Goal: Find specific page/section: Find specific page/section

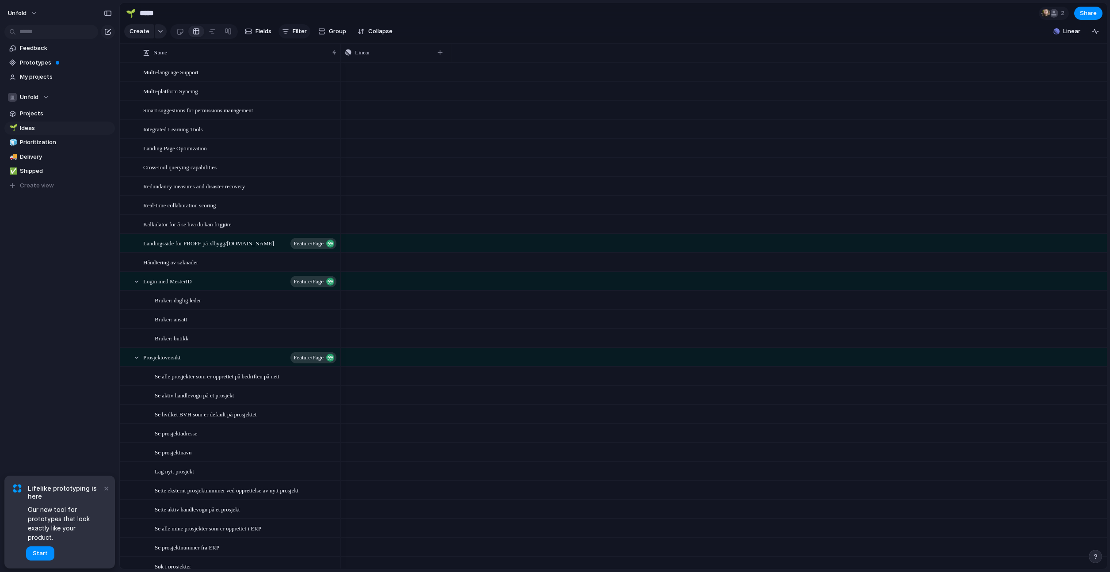
click at [301, 31] on span "Filter" at bounding box center [300, 31] width 14 height 9
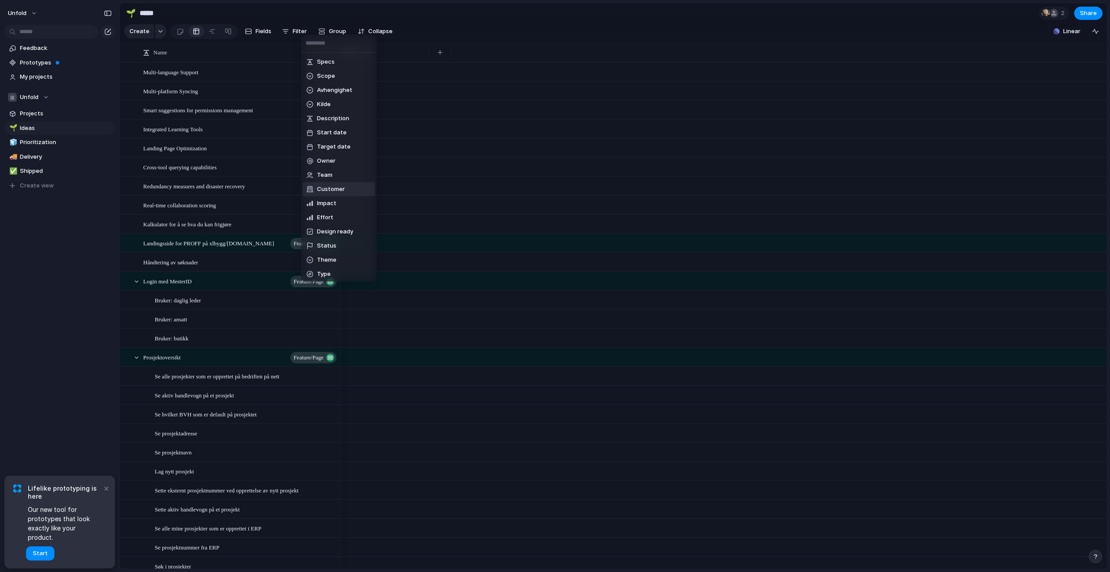
click at [329, 193] on span "Customer" at bounding box center [331, 189] width 28 height 9
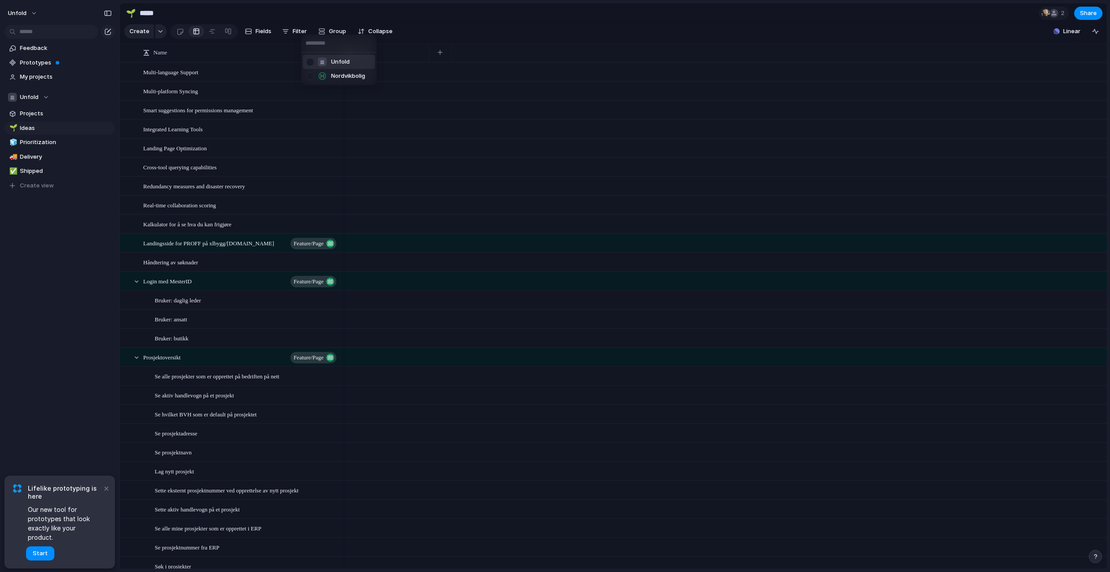
click at [346, 65] on span "Unfold" at bounding box center [340, 61] width 19 height 9
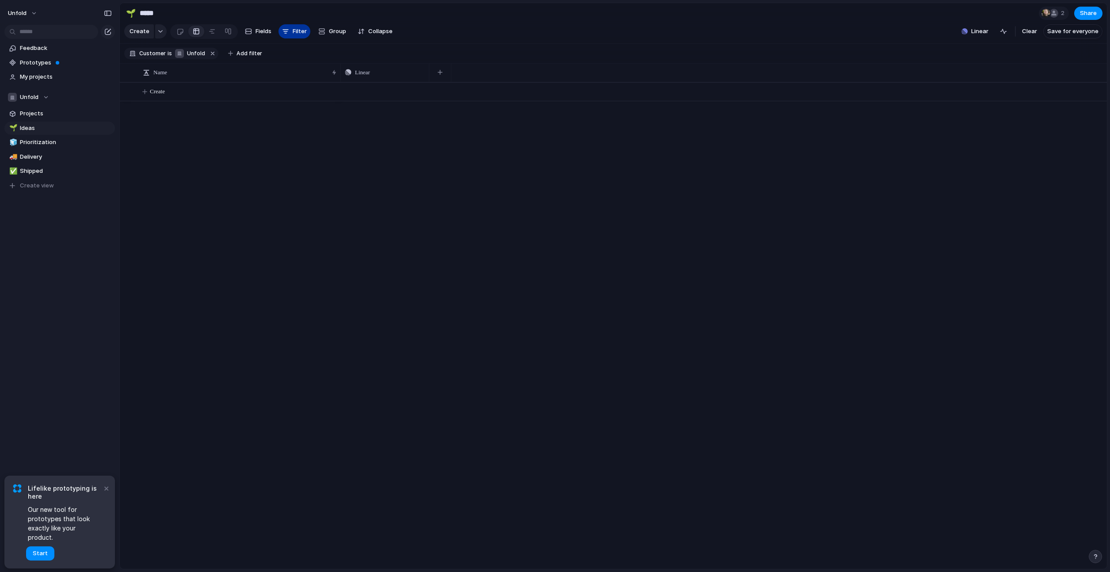
click at [294, 26] on button "Filter" at bounding box center [294, 31] width 32 height 14
click at [300, 27] on button "Filter" at bounding box center [294, 31] width 32 height 14
click at [295, 34] on span "Filter" at bounding box center [300, 31] width 14 height 9
click at [207, 52] on button "button" at bounding box center [212, 53] width 11 height 11
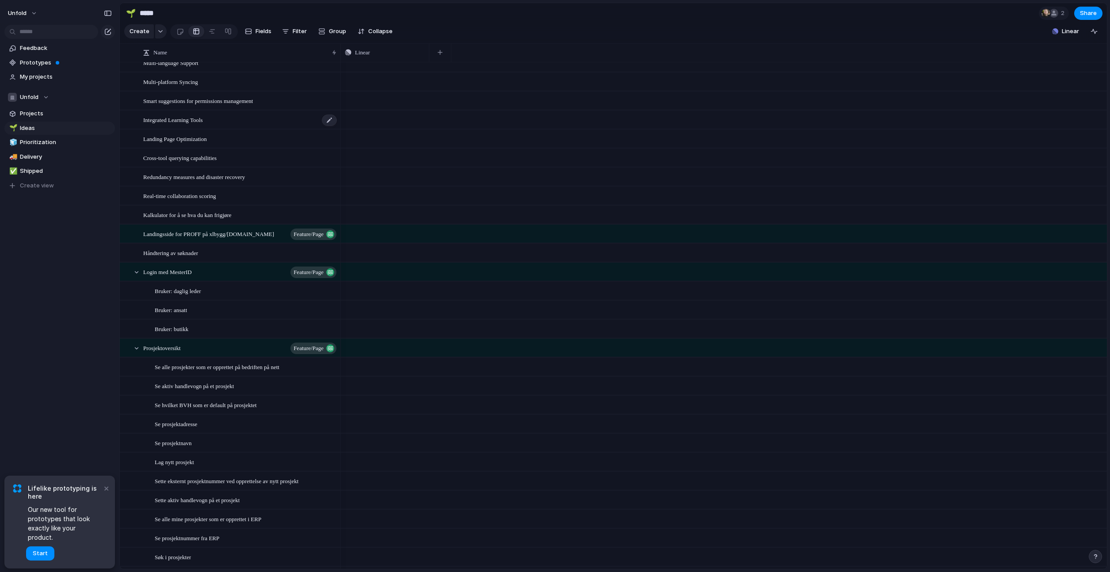
scroll to position [13, 0]
click at [299, 30] on span "Filter" at bounding box center [300, 31] width 14 height 9
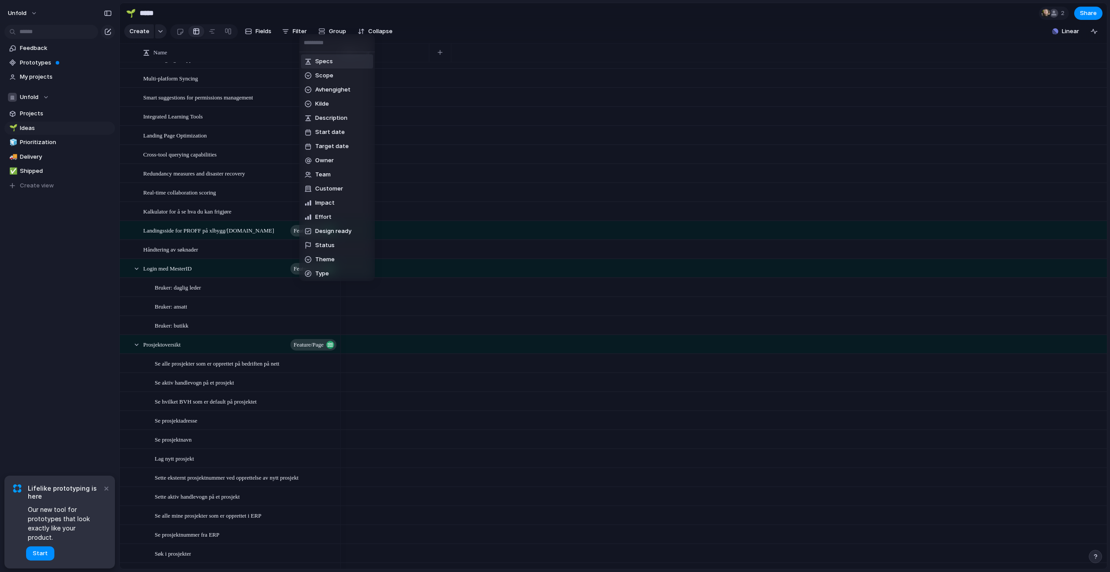
click at [335, 62] on li "Specs" at bounding box center [337, 61] width 72 height 14
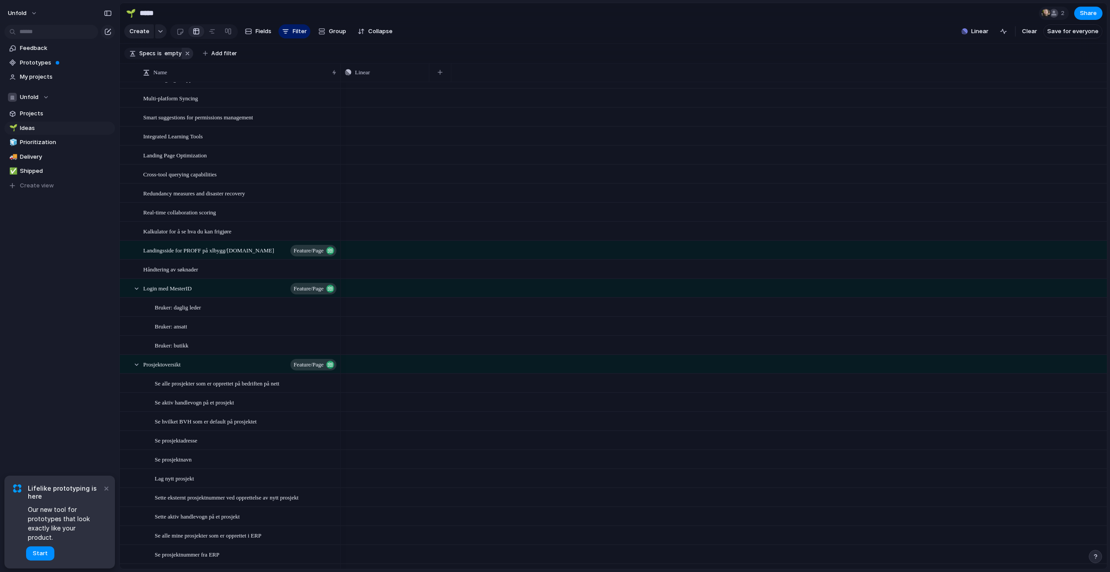
click at [187, 52] on button "button" at bounding box center [187, 53] width 11 height 11
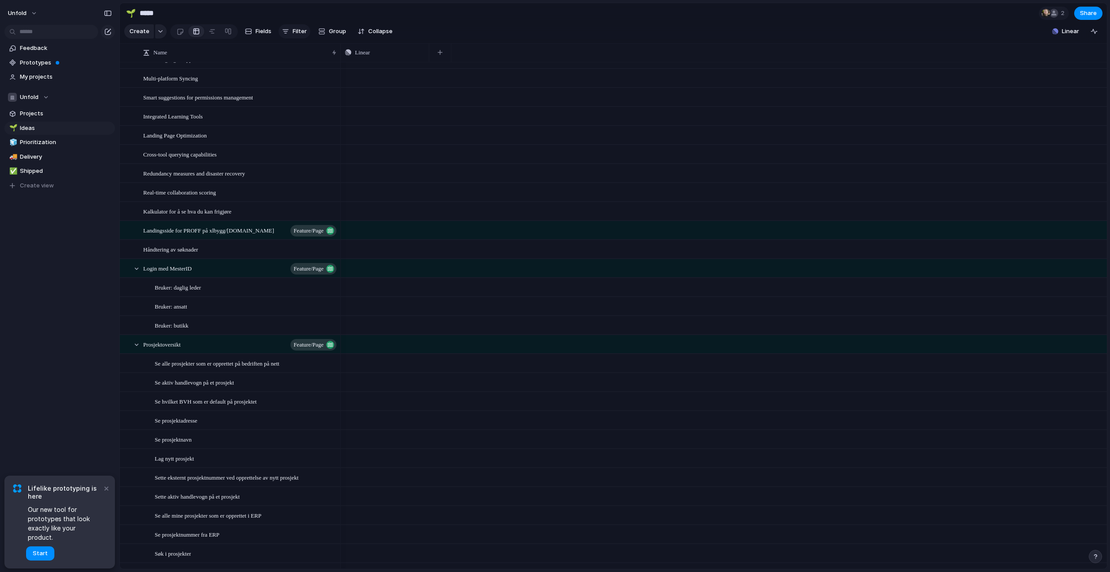
click at [296, 34] on span "Filter" at bounding box center [300, 31] width 14 height 9
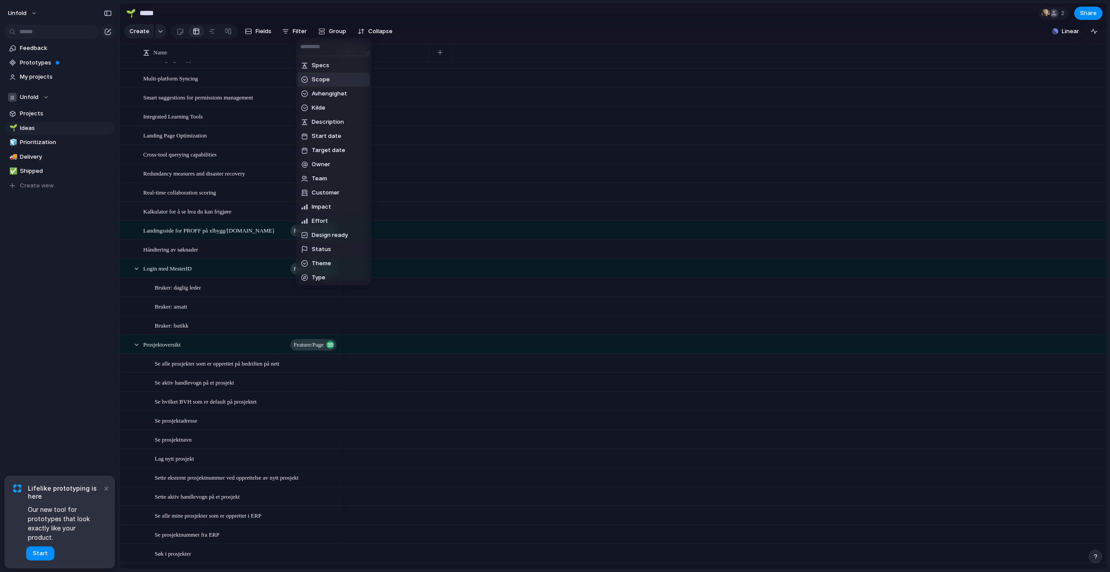
click at [255, 35] on div "Specs Scope Avhengighet Kilde Description Start date Target date Owner Team Cus…" at bounding box center [555, 286] width 1110 height 572
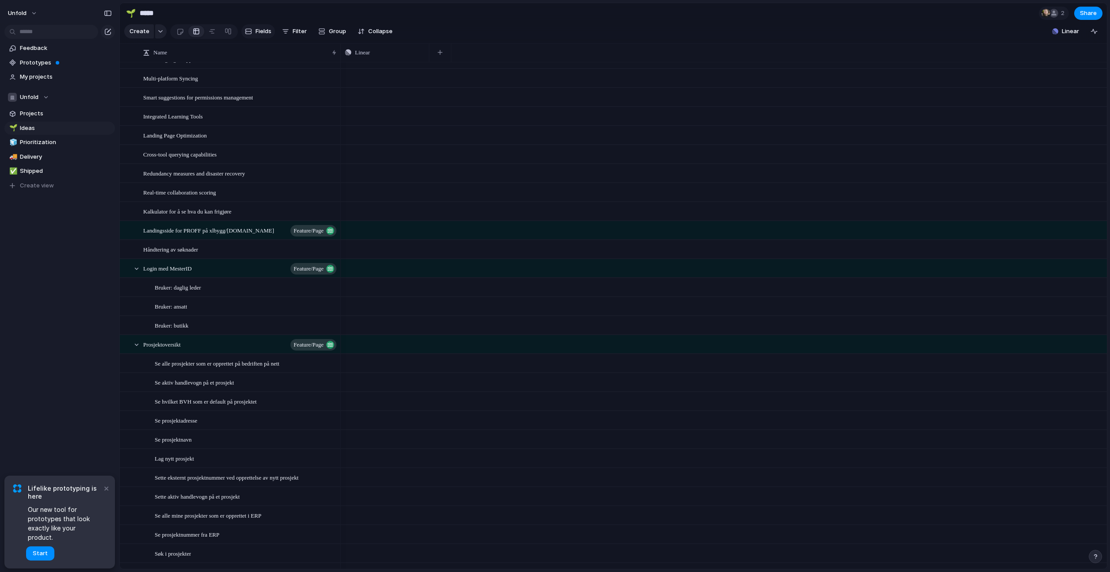
click at [255, 34] on span "Fields" at bounding box center [263, 31] width 16 height 9
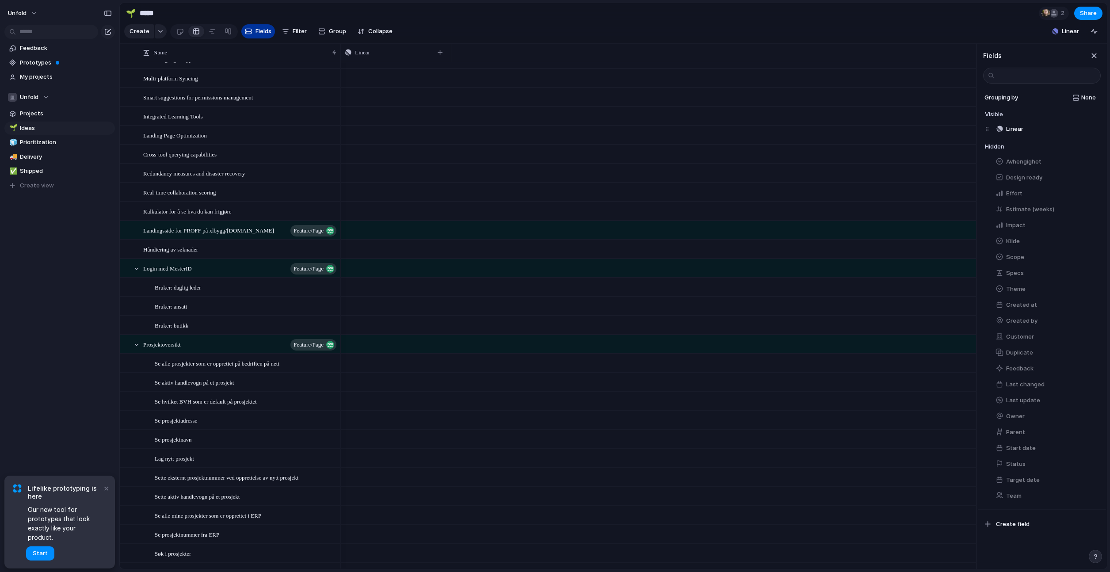
click at [255, 34] on span "Fields" at bounding box center [263, 31] width 16 height 9
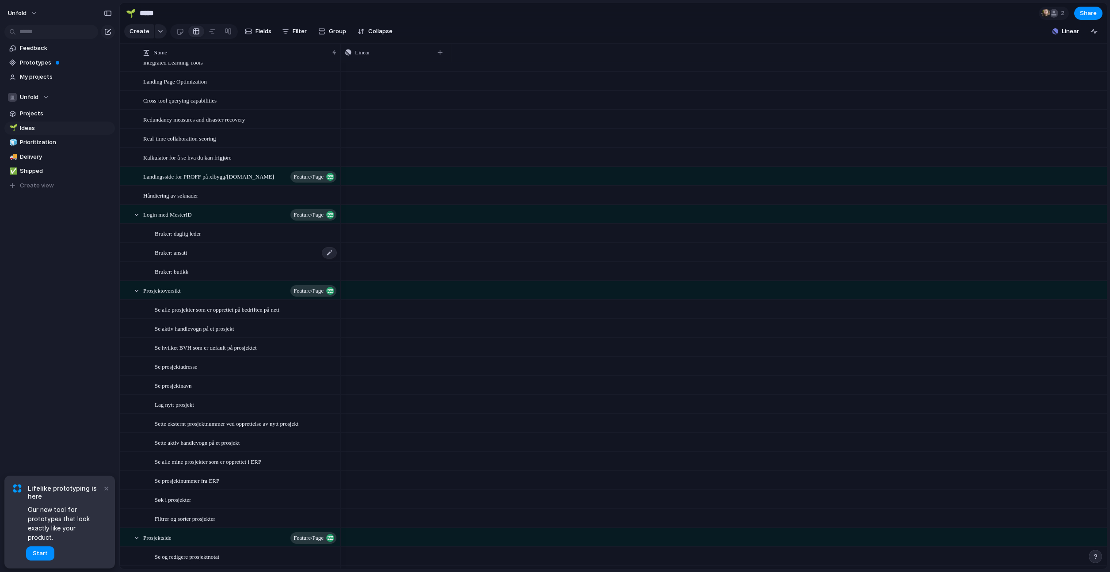
scroll to position [83, 0]
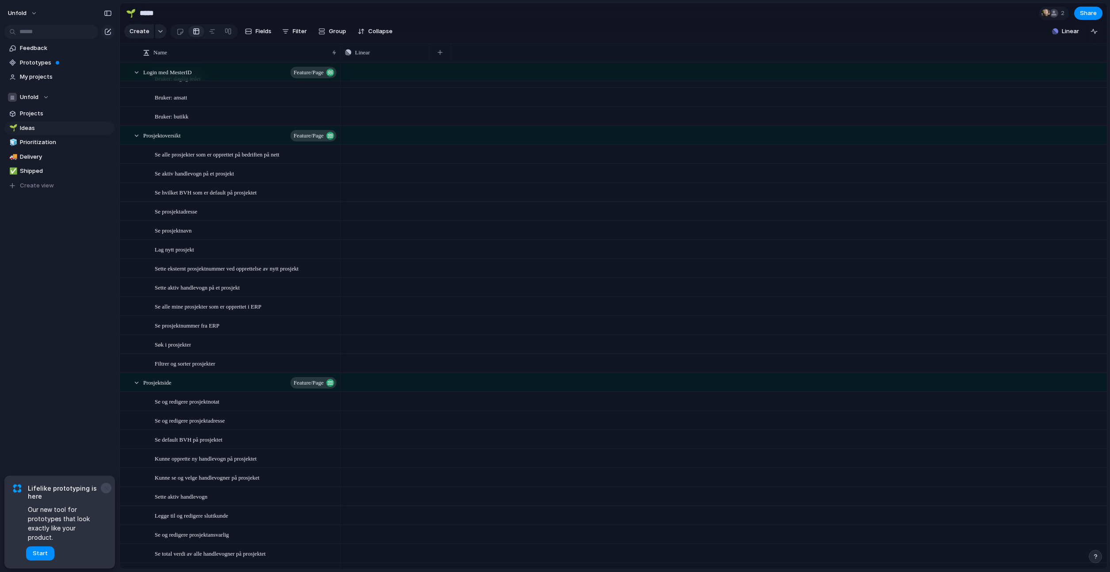
click at [104, 493] on button "×" at bounding box center [106, 488] width 11 height 11
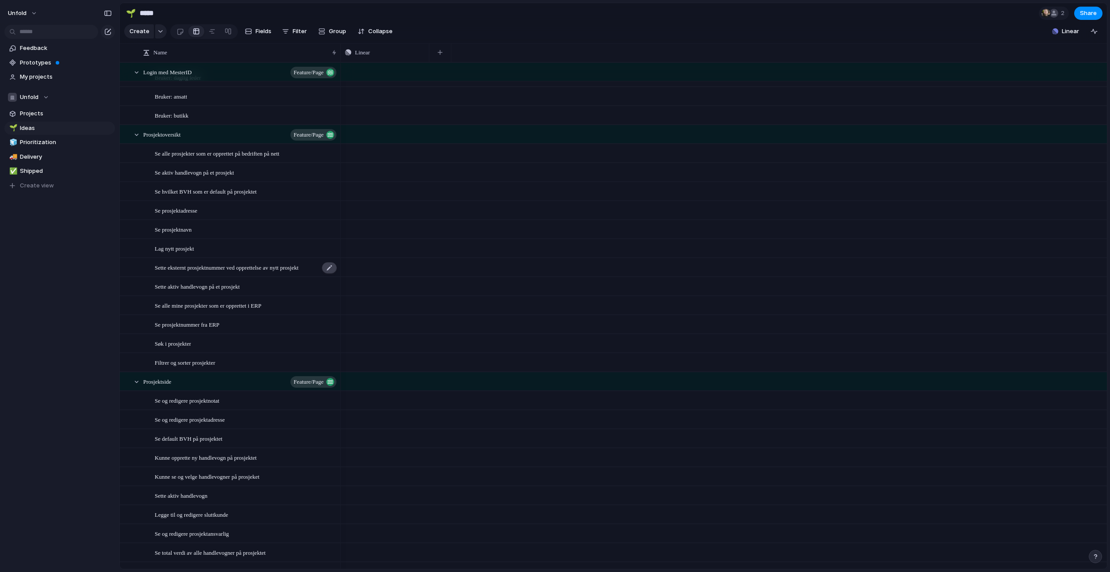
scroll to position [224, 0]
click at [339, 200] on div "Se prosjektadresse" at bounding box center [241, 209] width 197 height 18
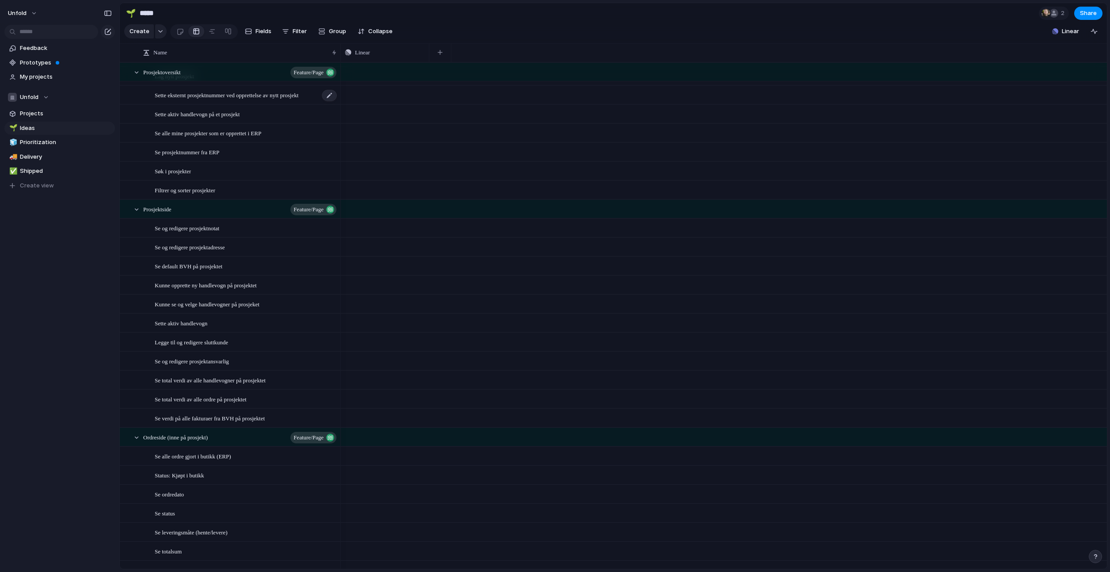
scroll to position [399, 0]
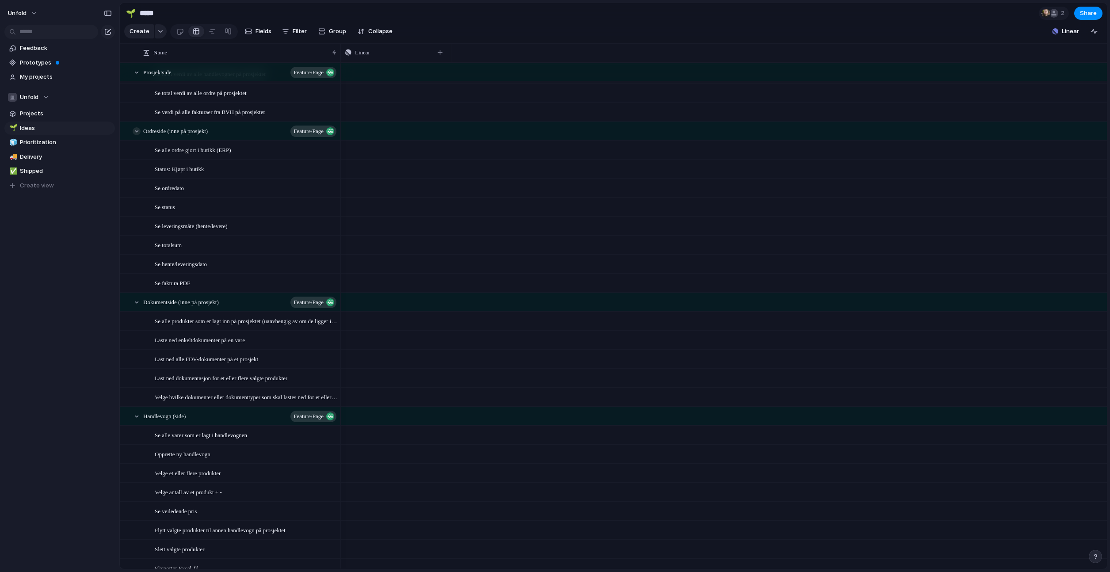
click at [137, 132] on div at bounding box center [137, 131] width 8 height 8
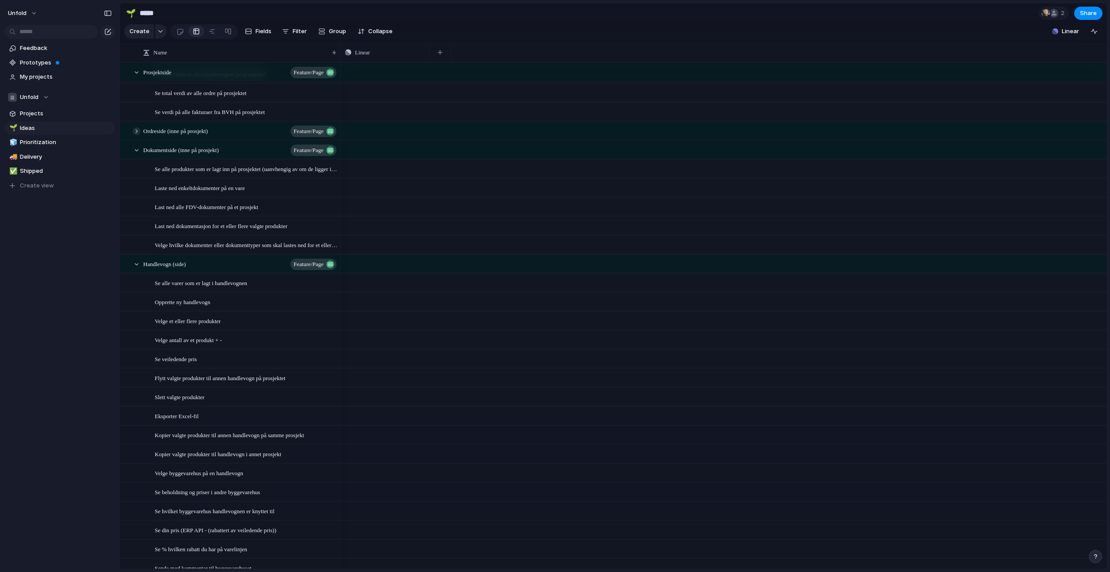
click at [137, 132] on div at bounding box center [137, 131] width 8 height 8
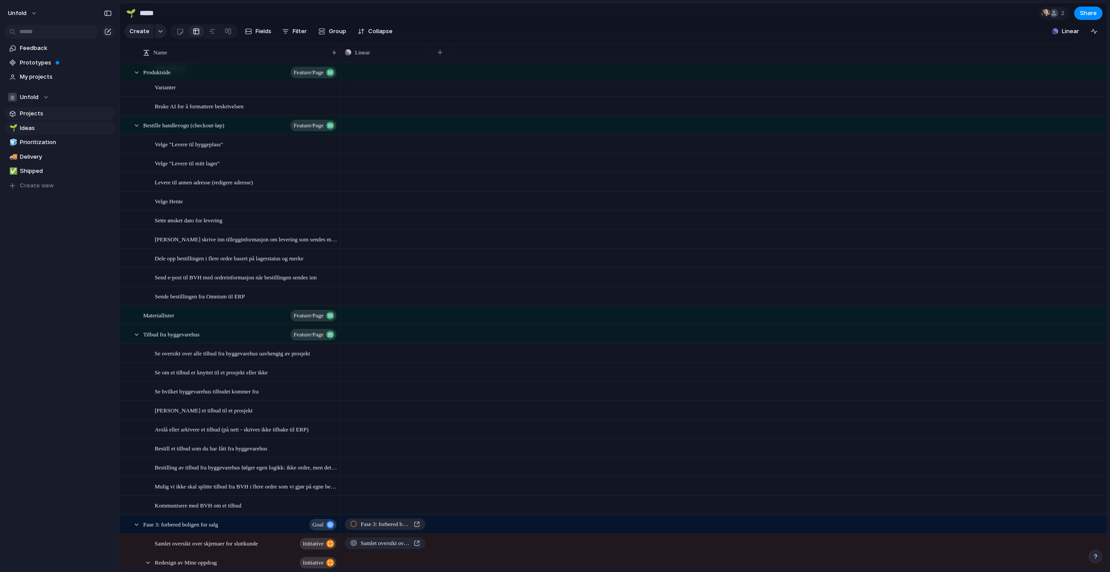
click at [47, 117] on span "Projects" at bounding box center [66, 113] width 92 height 9
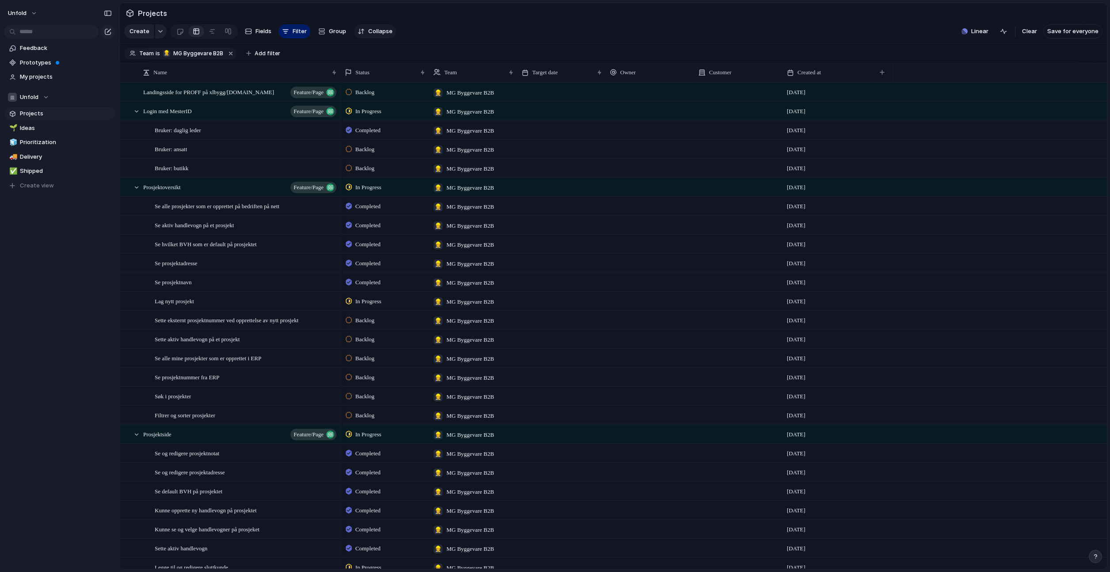
click at [368, 35] on span "Collapse" at bounding box center [380, 31] width 24 height 9
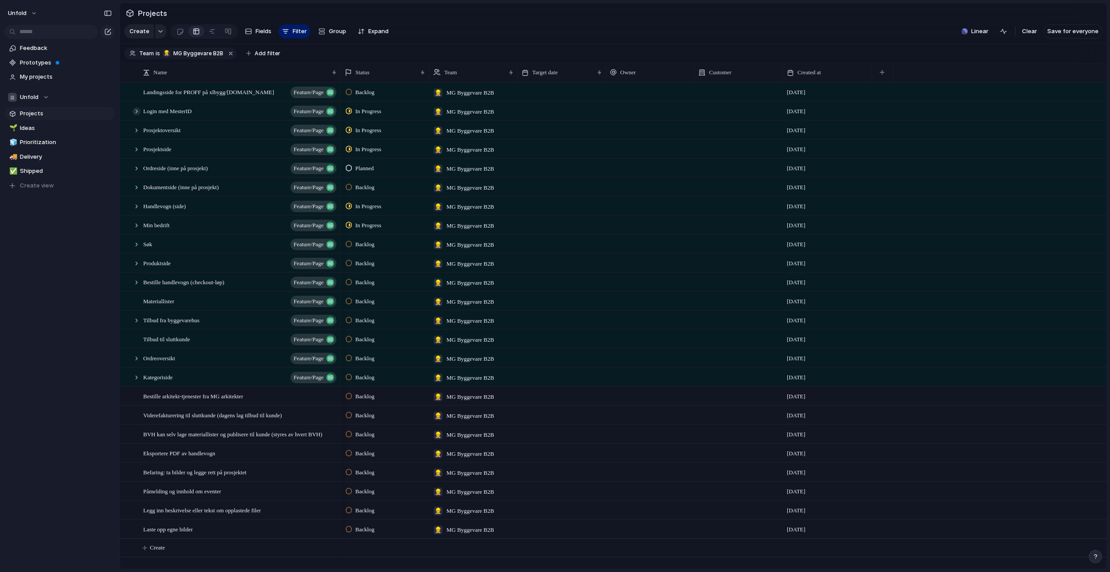
click at [134, 111] on div at bounding box center [137, 111] width 8 height 8
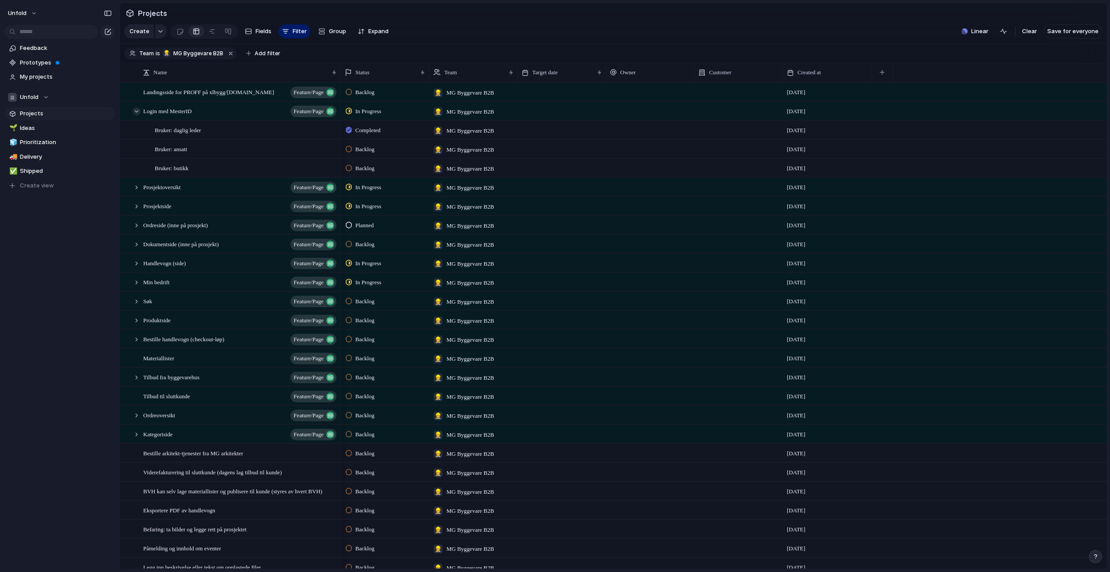
click at [133, 111] on div at bounding box center [137, 111] width 8 height 8
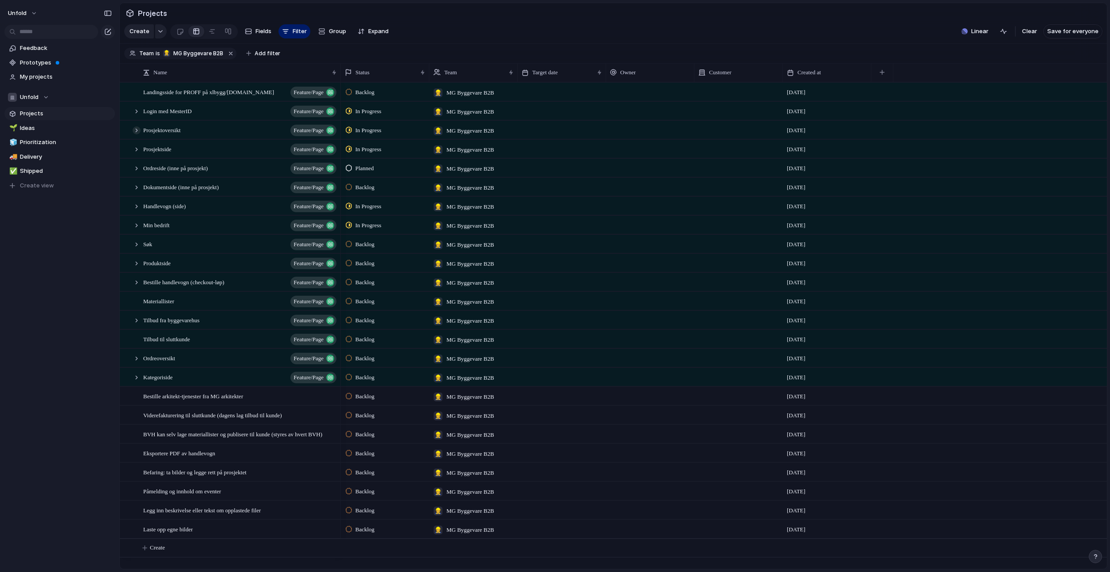
click at [137, 128] on div at bounding box center [137, 130] width 8 height 8
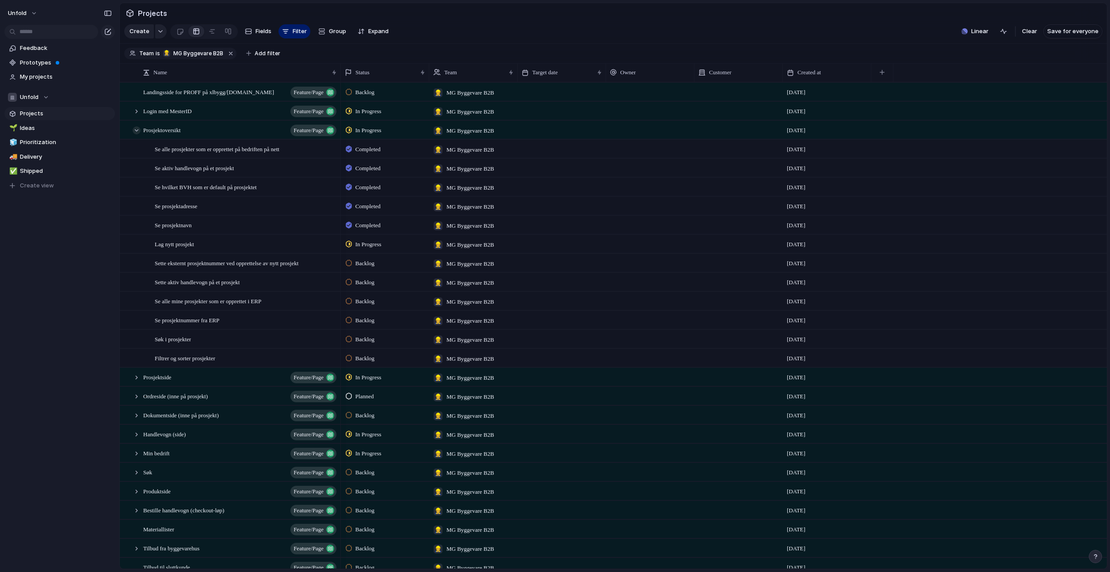
click at [137, 128] on div at bounding box center [137, 130] width 8 height 8
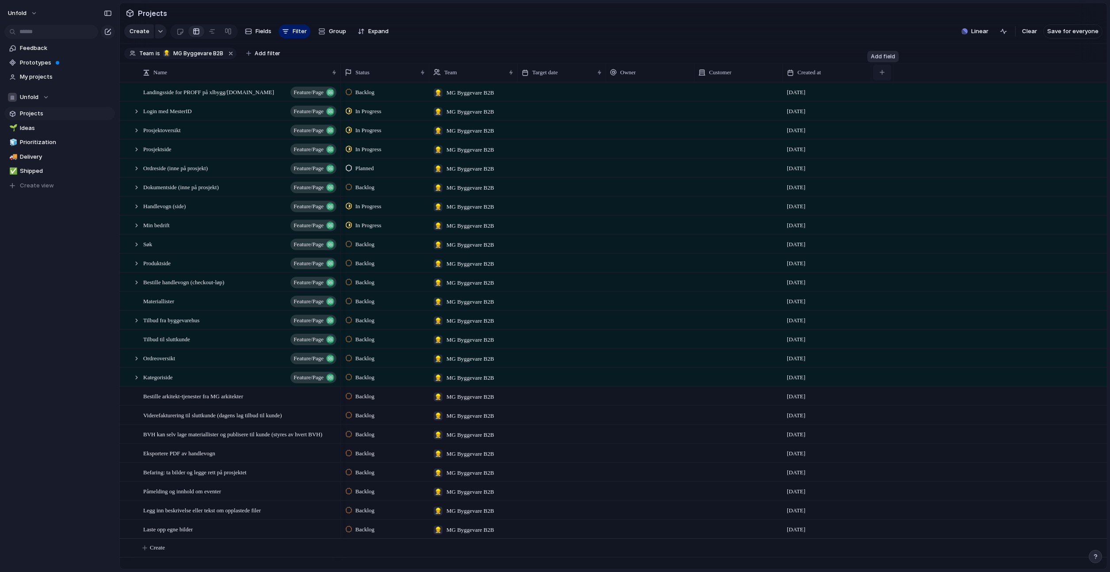
click at [884, 70] on button "button" at bounding box center [882, 73] width 18 height 16
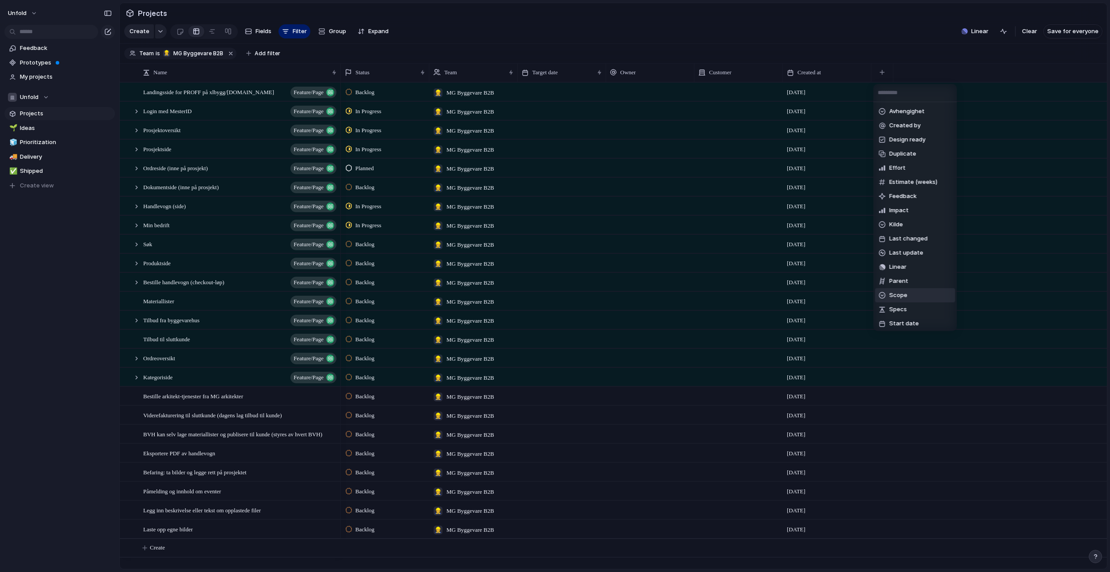
click at [892, 291] on span "Scope" at bounding box center [898, 295] width 18 height 9
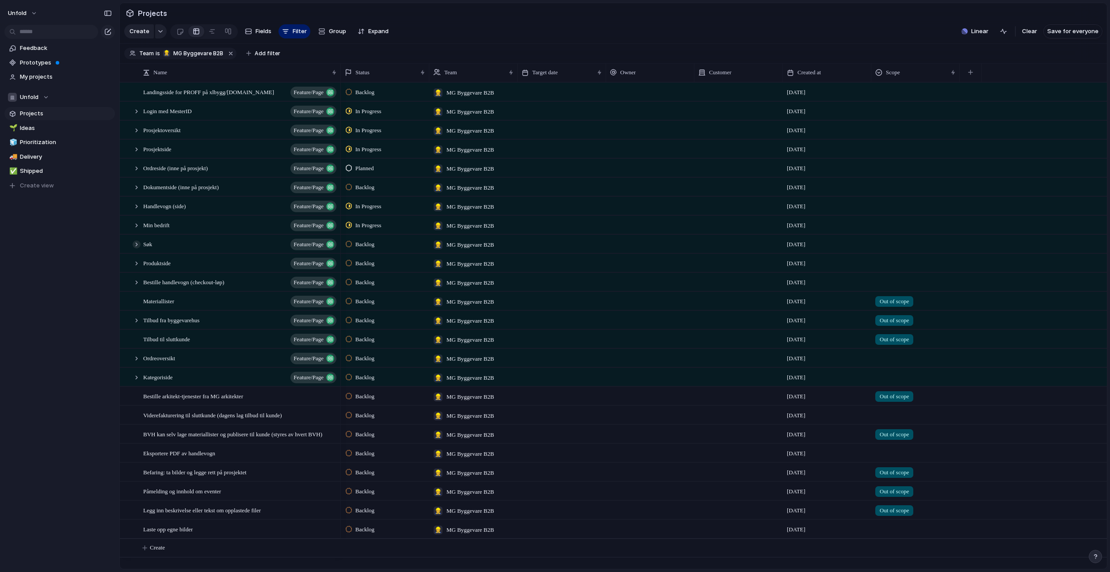
click at [135, 243] on div at bounding box center [137, 244] width 8 height 8
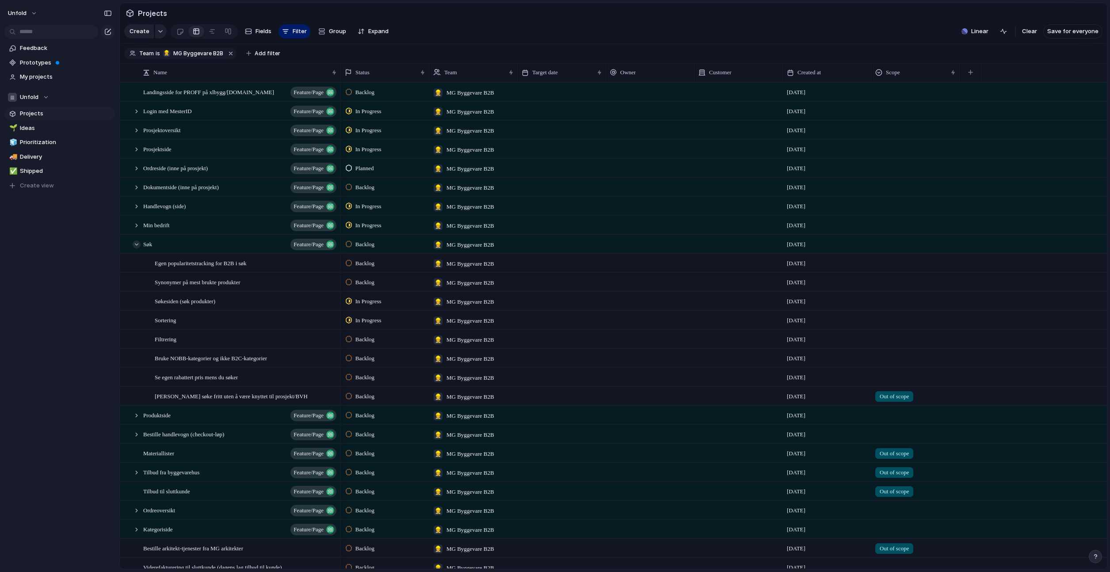
click at [135, 243] on div at bounding box center [137, 244] width 8 height 8
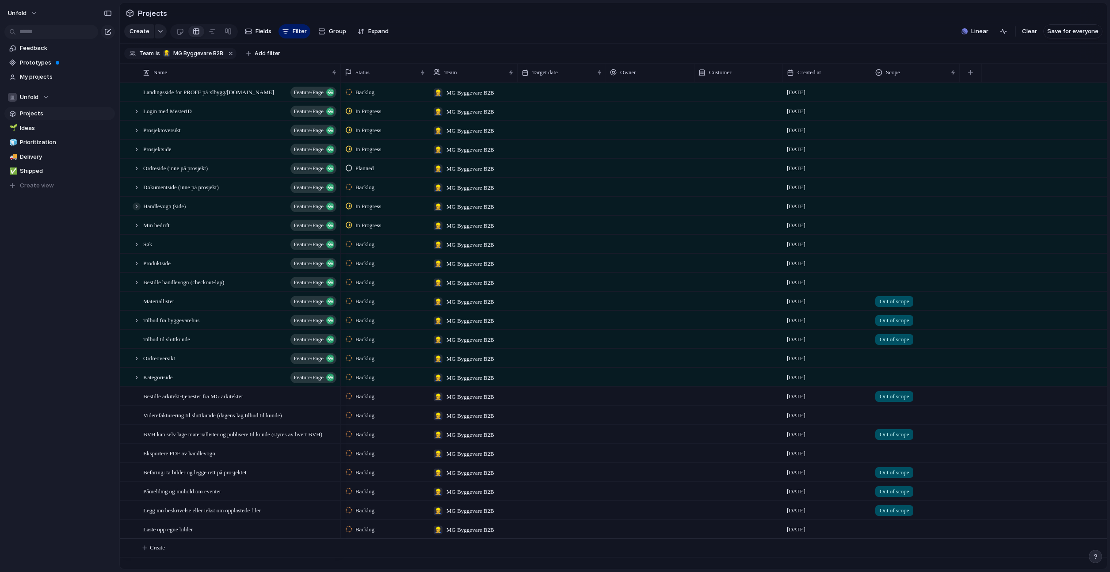
click at [139, 207] on div at bounding box center [137, 206] width 8 height 8
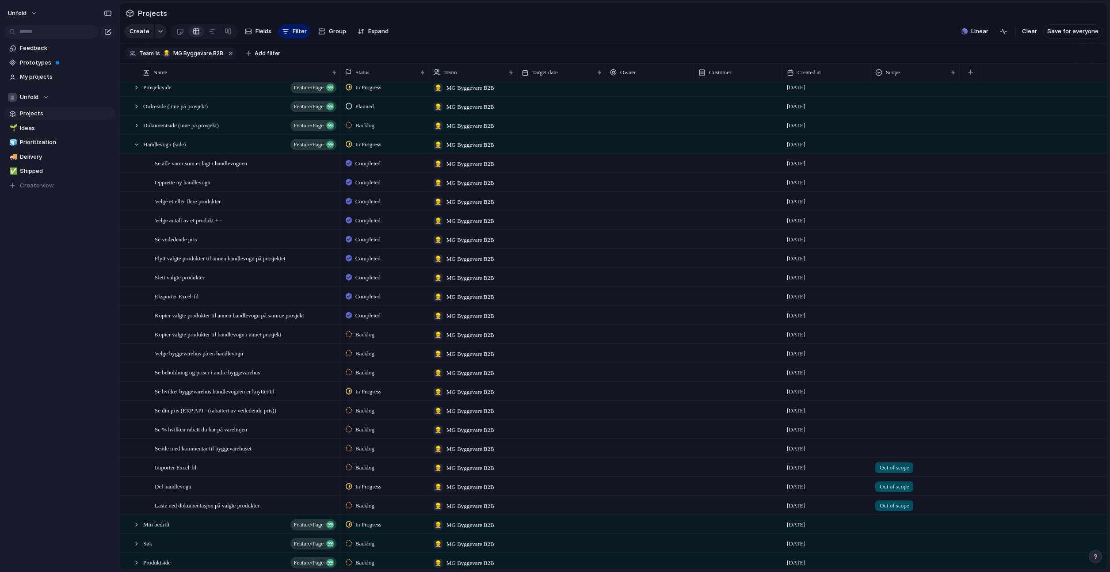
scroll to position [67, 0]
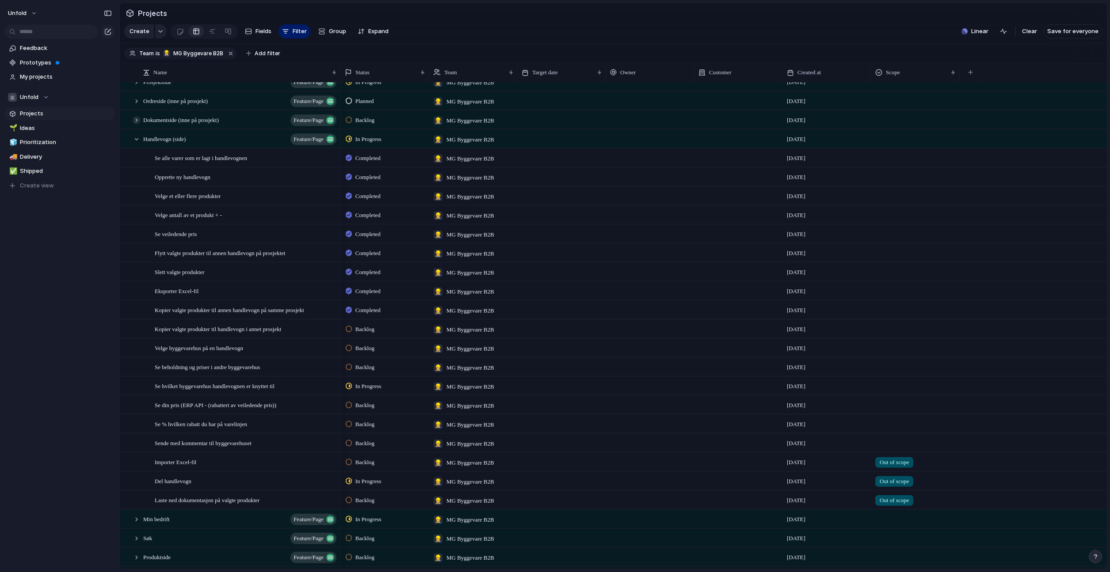
click at [133, 117] on div at bounding box center [137, 120] width 8 height 8
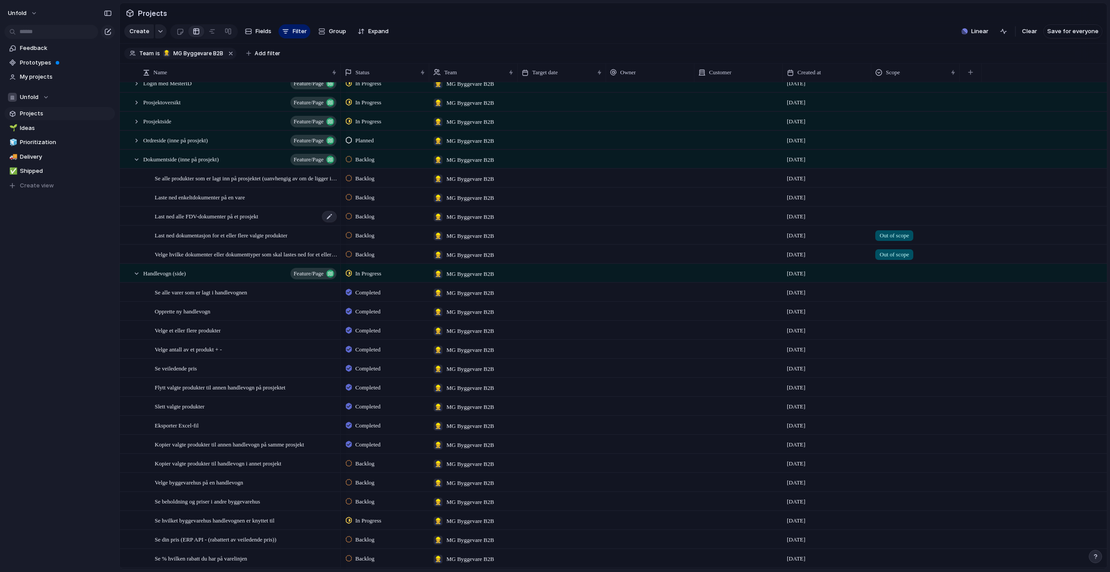
scroll to position [0, 0]
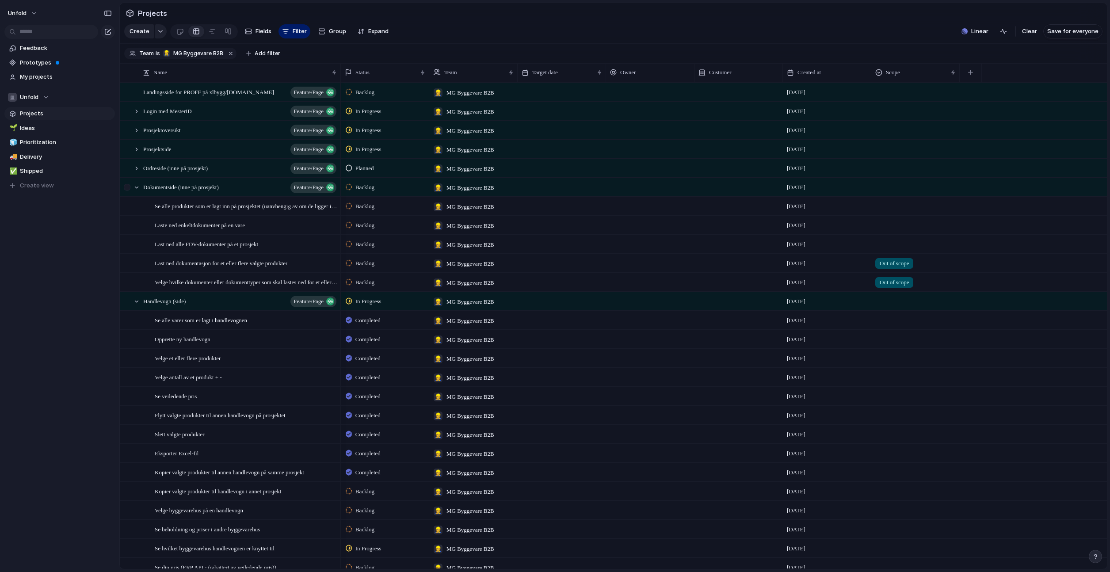
click at [138, 191] on div at bounding box center [132, 187] width 24 height 18
click at [135, 188] on div at bounding box center [137, 187] width 8 height 8
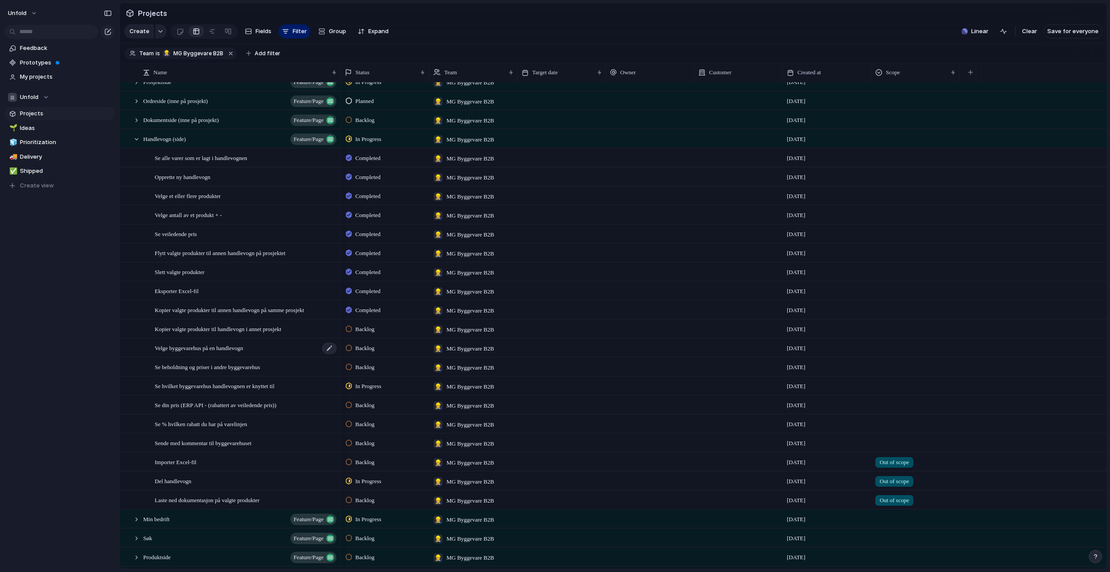
scroll to position [49, 0]
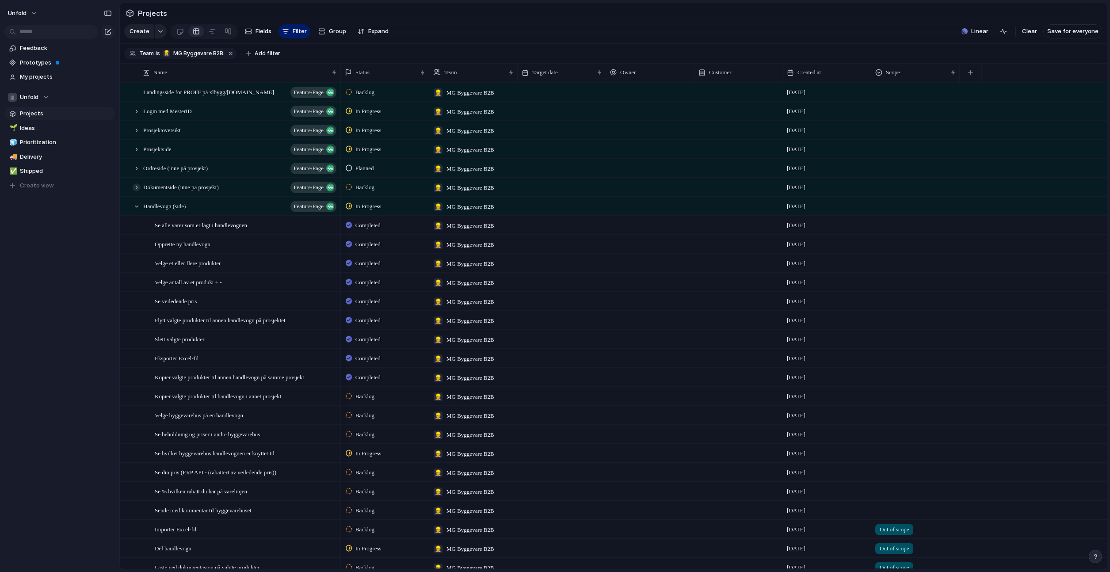
click at [137, 184] on div at bounding box center [137, 187] width 8 height 8
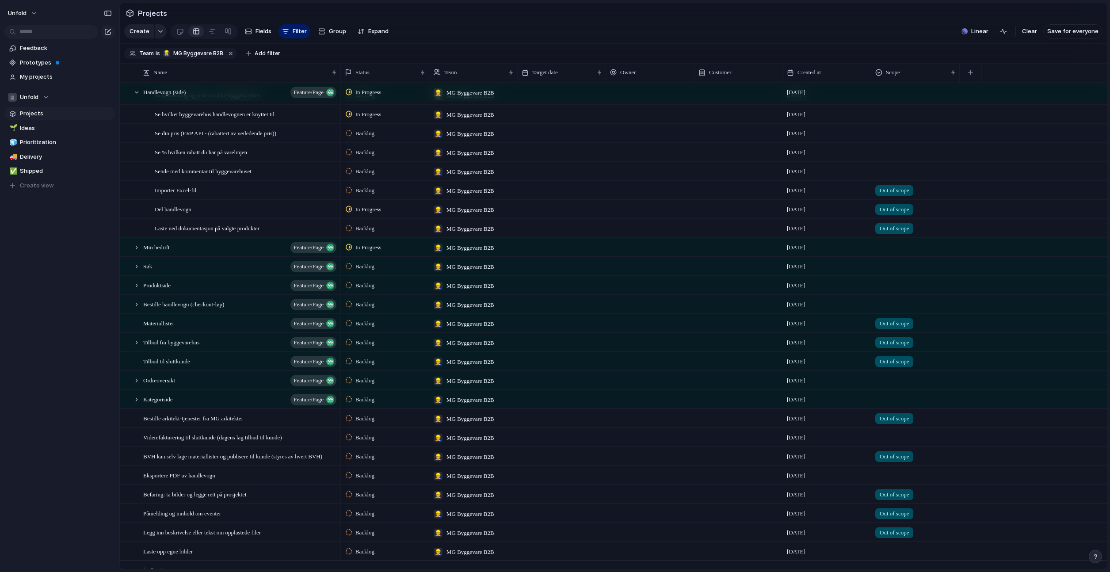
scroll to position [445, 0]
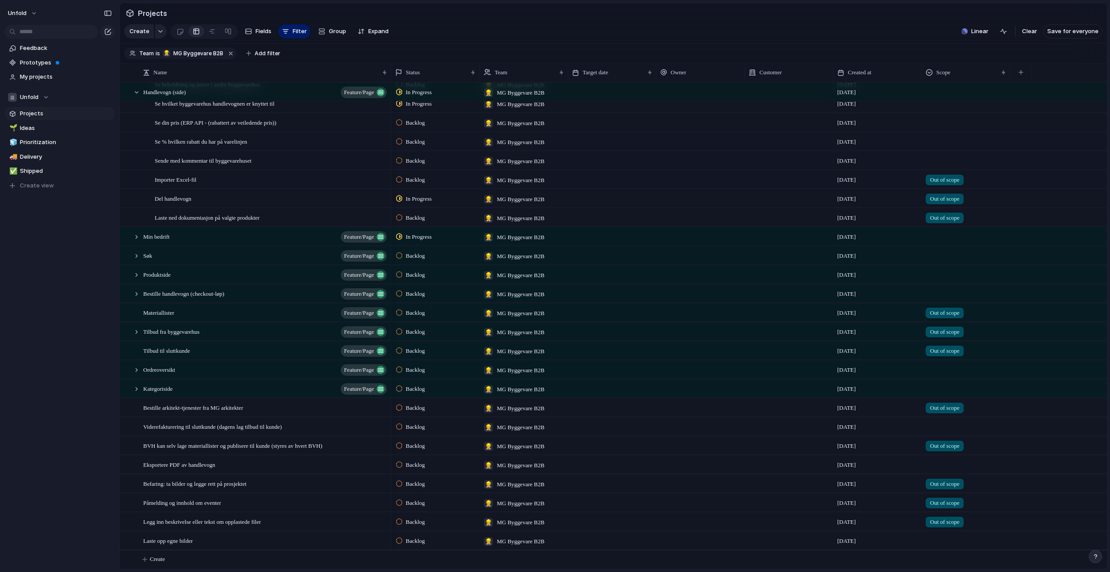
drag, startPoint x: 340, startPoint y: 73, endPoint x: 391, endPoint y: 87, distance: 52.6
click at [390, 88] on div "Name Status Team Target date Owner Customer Created at Scope Landingsside for P…" at bounding box center [613, 316] width 987 height 506
